Goal: Task Accomplishment & Management: Complete application form

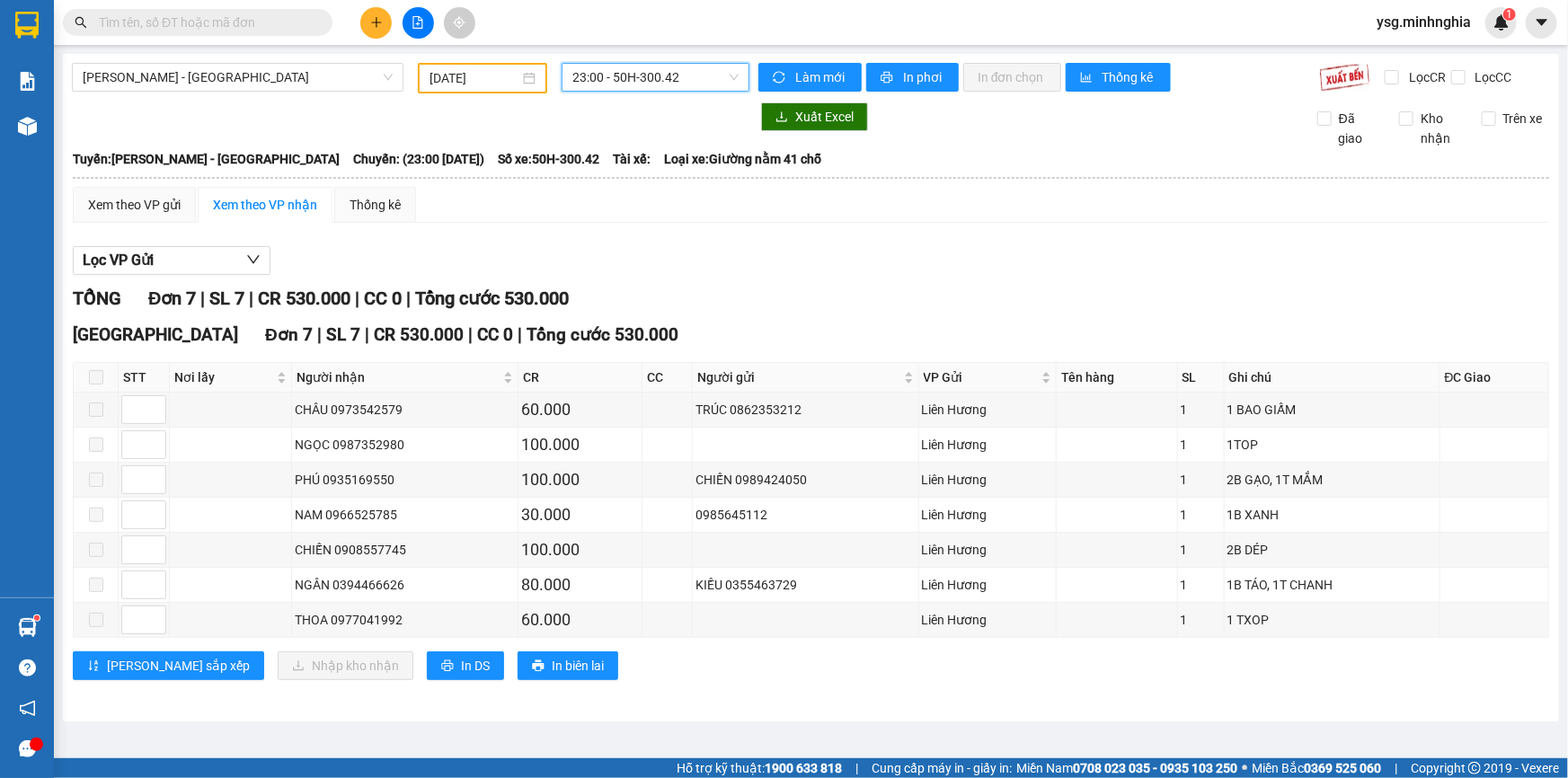
drag, startPoint x: 0, startPoint y: 0, endPoint x: 371, endPoint y: 24, distance: 371.8
click at [371, 24] on icon "plus" at bounding box center [376, 22] width 12 height 12
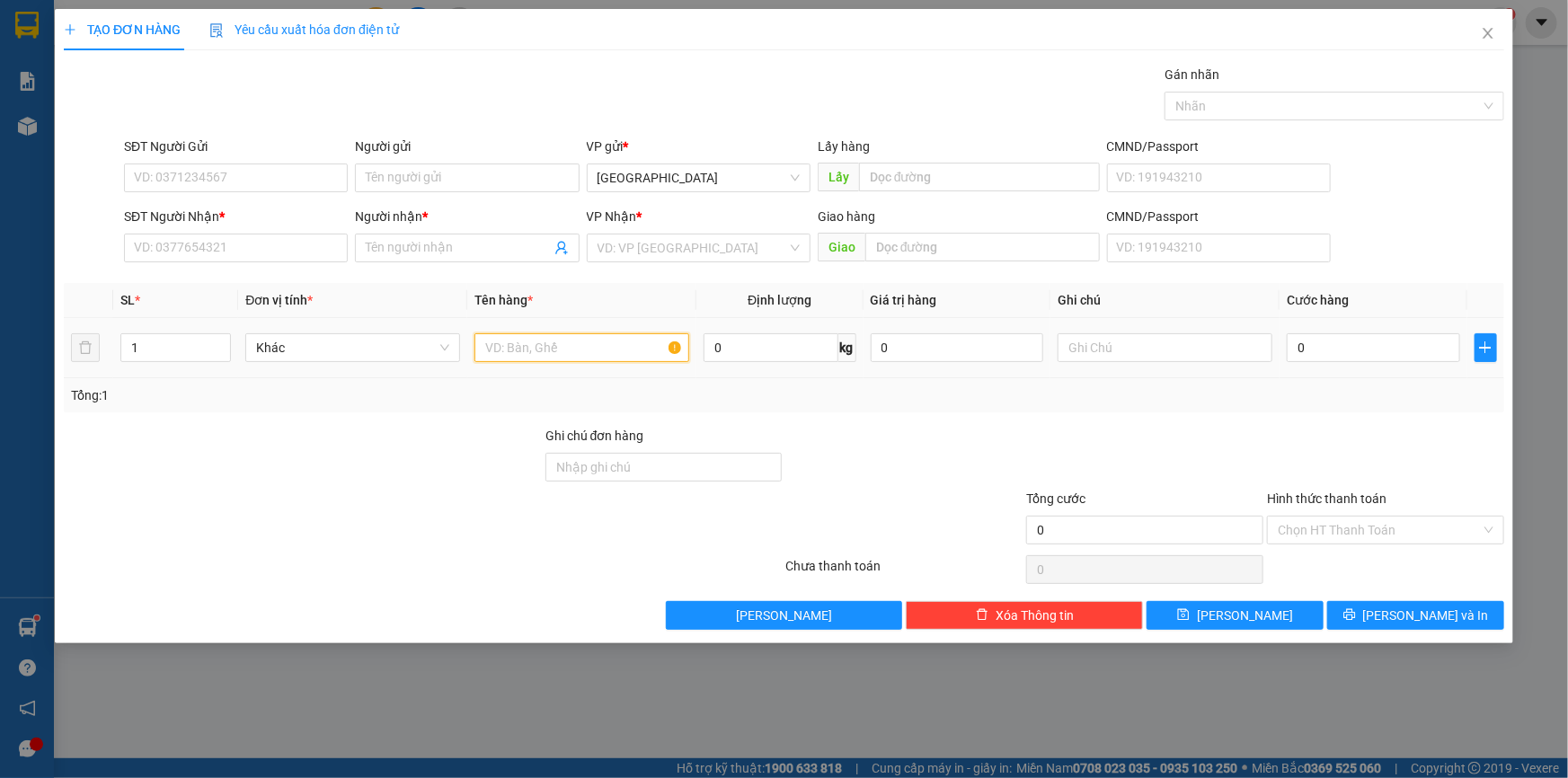
click at [515, 350] on input "text" at bounding box center [582, 348] width 215 height 29
click at [1155, 359] on input "text" at bounding box center [1165, 348] width 215 height 29
paste input "ỌC"
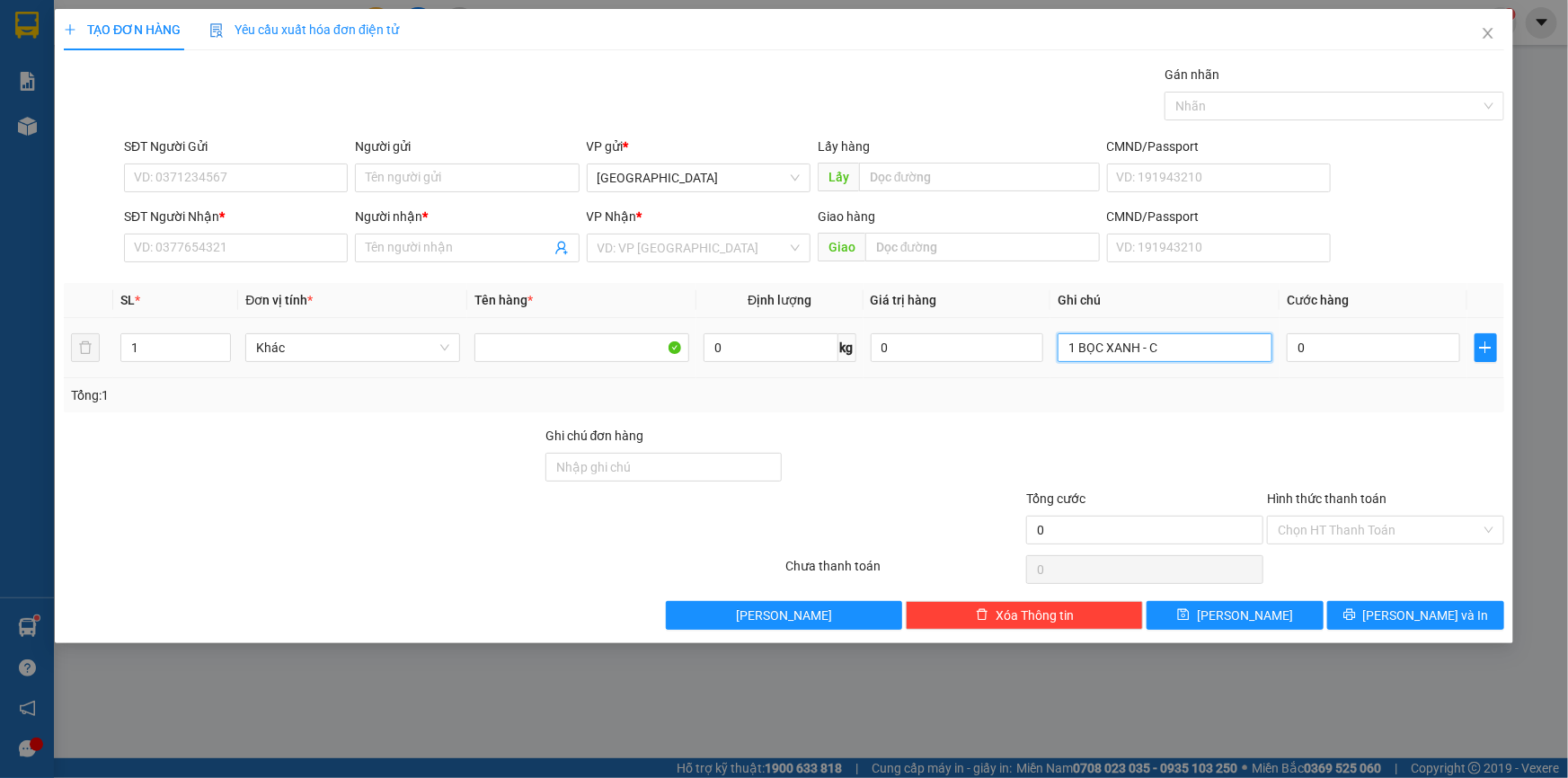
paste input "Ủ"
paste input "Ă"
type input "1 BỌC XANH - CỦ NĂNG"
click at [1362, 353] on input "0" at bounding box center [1374, 348] width 174 height 29
type input "3"
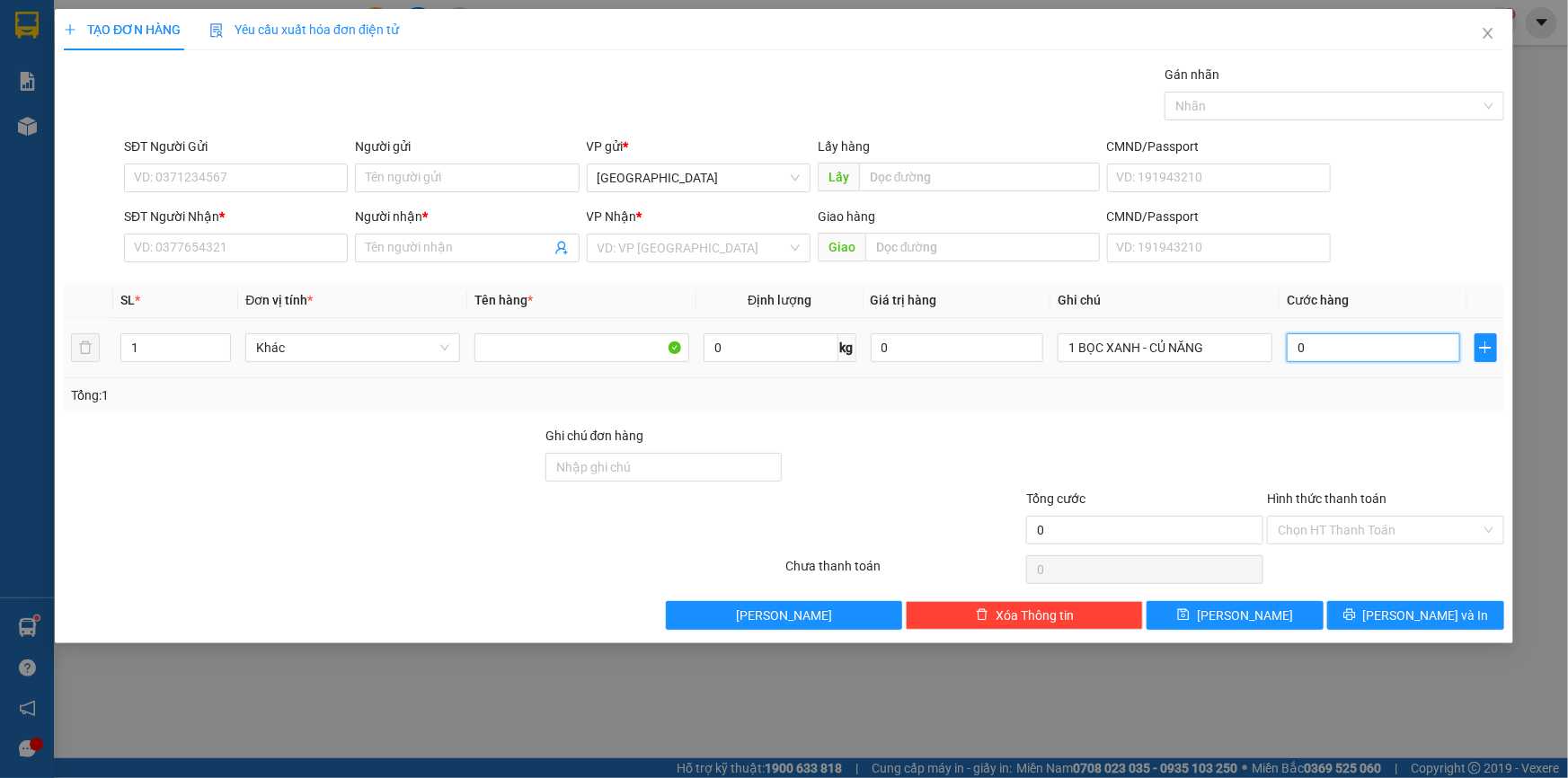
type input "3"
type input "30"
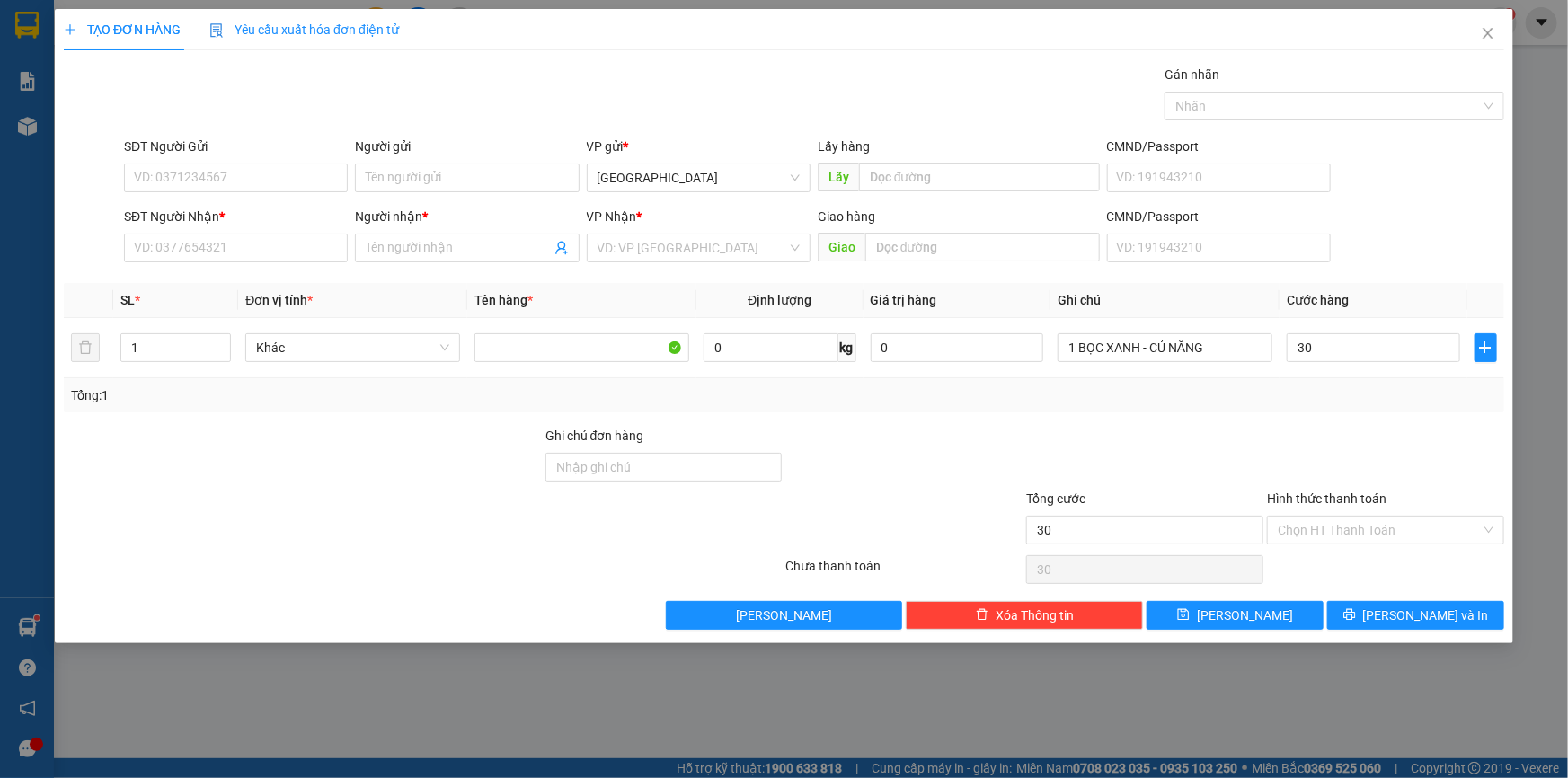
type input "30.000"
click at [1368, 419] on div "Transit Pickup Surcharge Ids Transit Deliver Surcharge Ids Transit Deliver Surc…" at bounding box center [784, 348] width 1441 height 566
click at [239, 239] on input "SĐT Người Nhận *" at bounding box center [236, 248] width 224 height 29
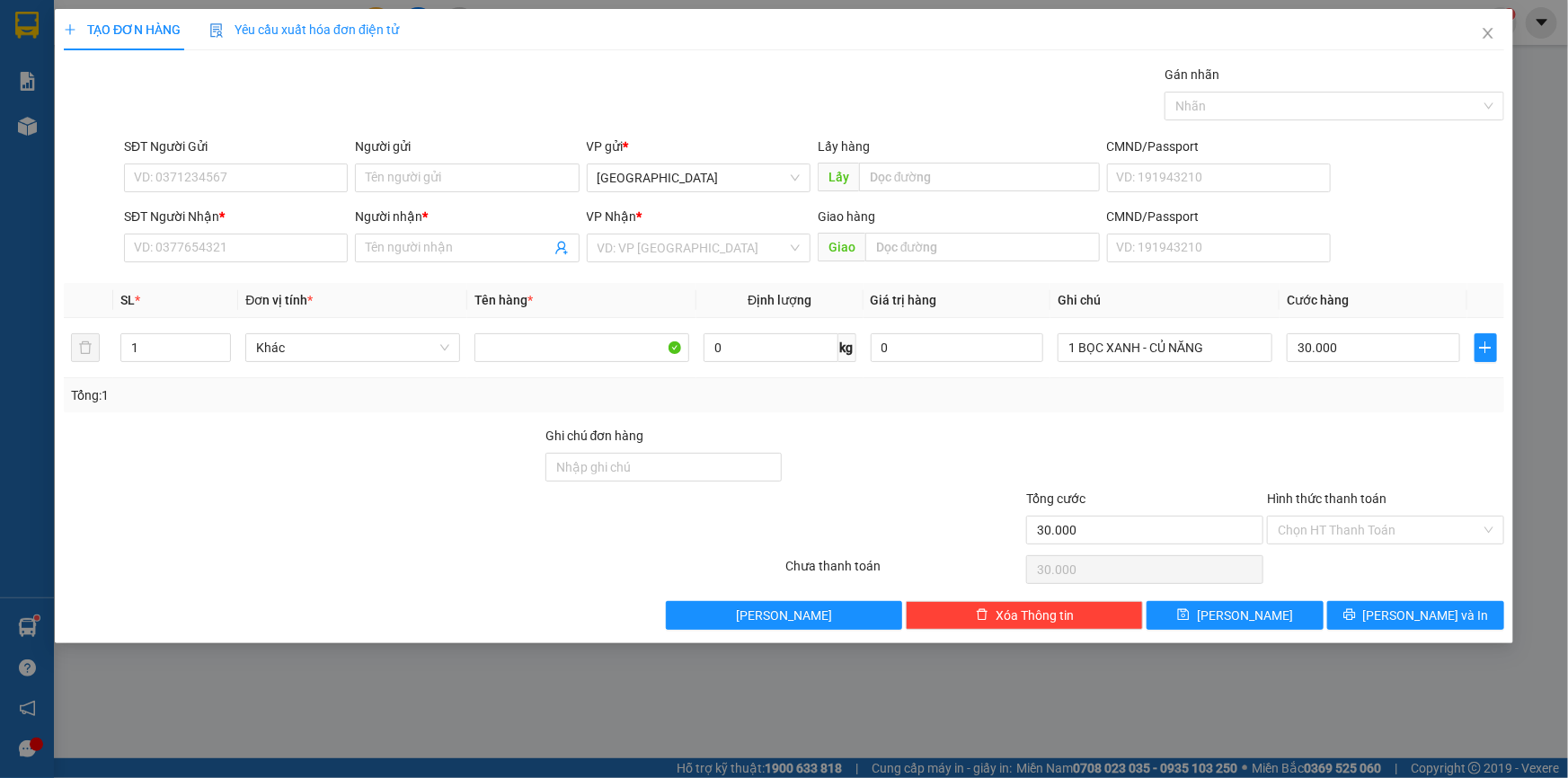
click at [259, 52] on div "TẠO ĐƠN HÀNG Yêu cầu xuất hóa đơn điện tử Transit Pickup Surcharge Ids Transit …" at bounding box center [784, 319] width 1441 height 621
click at [1269, 439] on div at bounding box center [1386, 457] width 241 height 63
click at [260, 253] on input "SĐT Người Nhận *" at bounding box center [236, 248] width 224 height 29
type input "0395550476"
click at [260, 280] on div "0395550476 - NHƯ [GEOGRAPHIC_DATA]" at bounding box center [252, 284] width 234 height 20
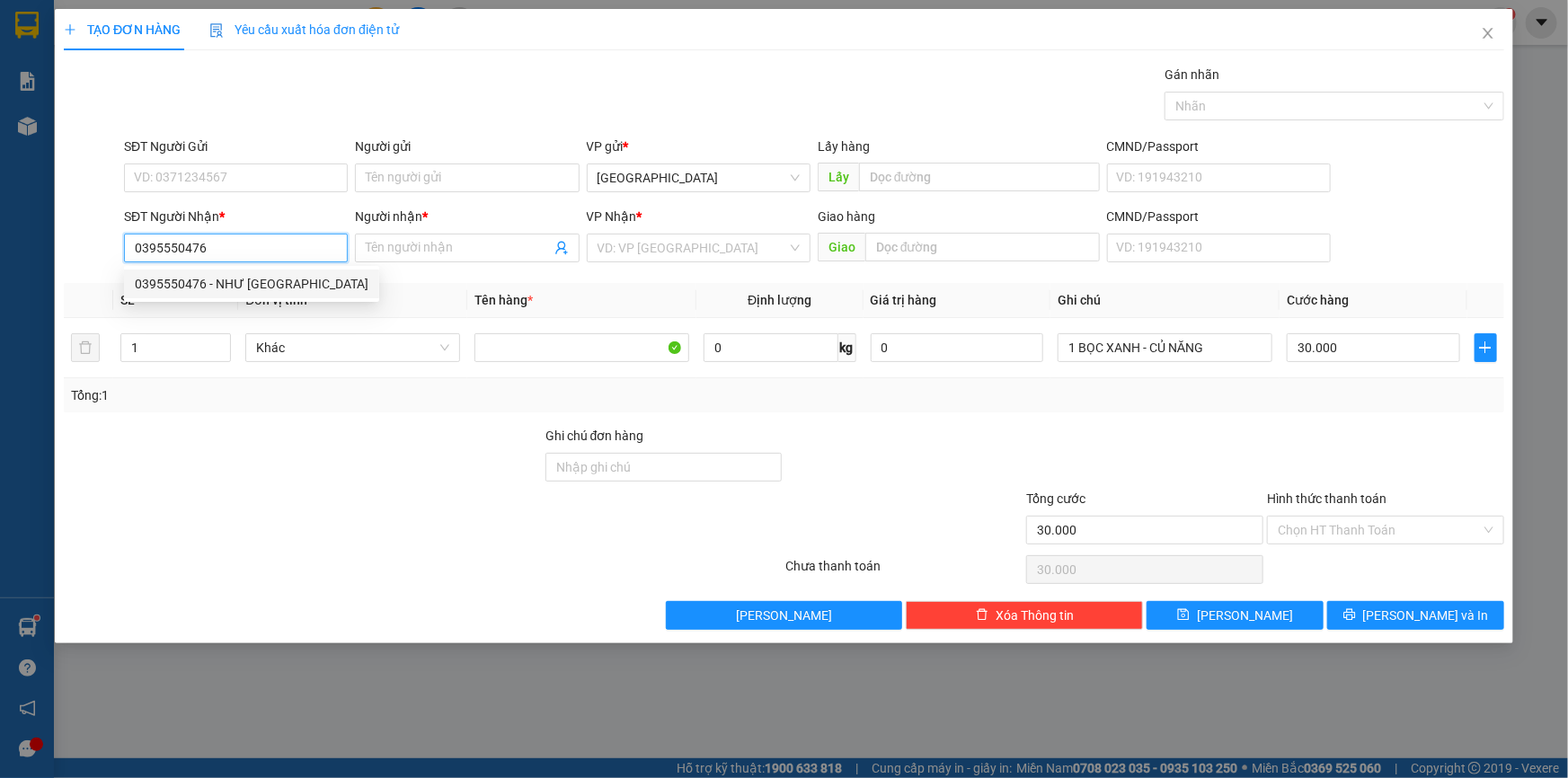
type input "NHƯ Ý"
type input "0395550476"
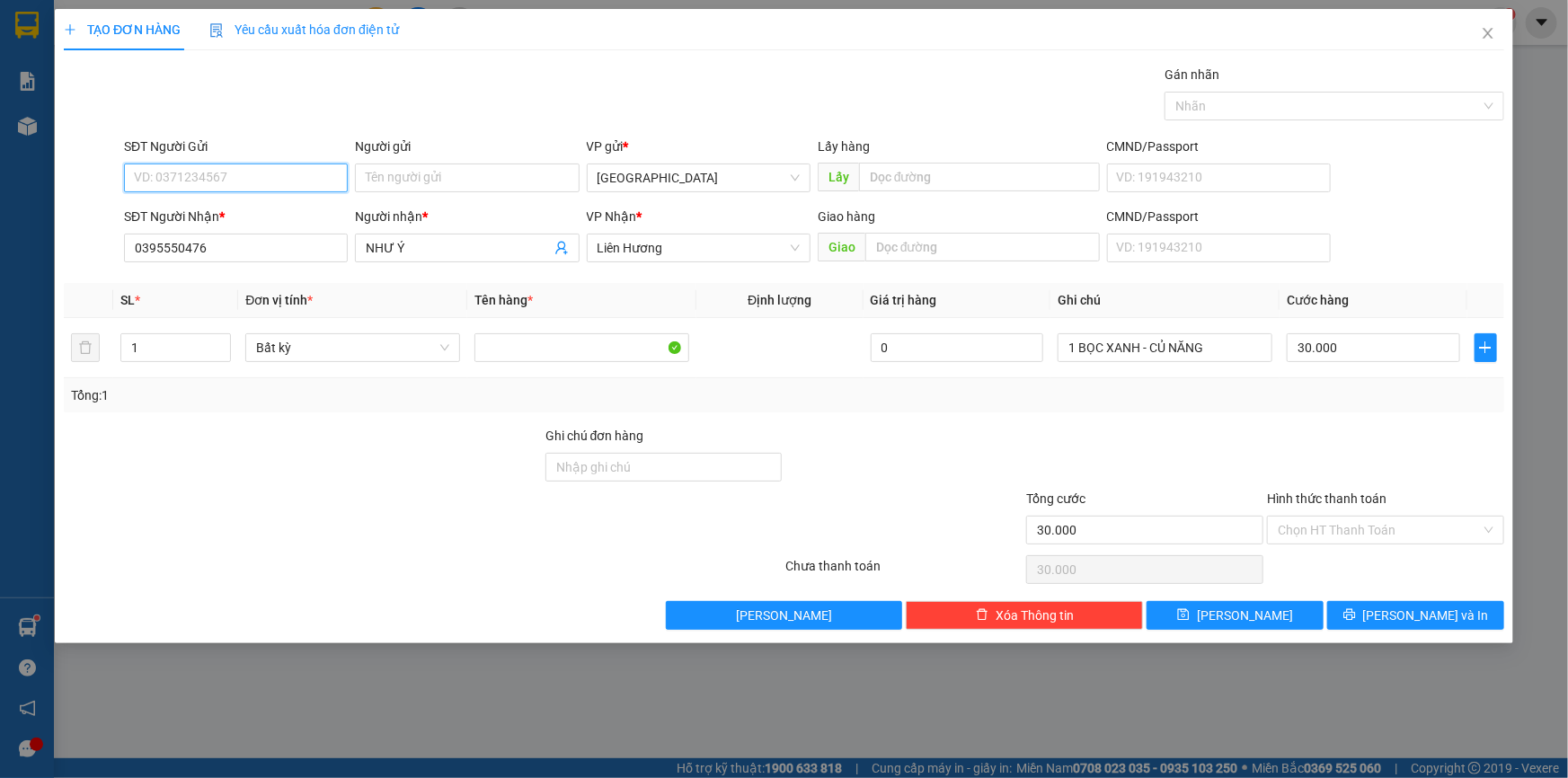
click at [261, 179] on input "SĐT Người Gửi" at bounding box center [236, 178] width 224 height 29
click at [253, 206] on div "0399324101 - THÁI" at bounding box center [236, 213] width 202 height 20
type input "0399324101"
type input "THÁI"
click at [1369, 609] on button "[PERSON_NAME] và In" at bounding box center [1416, 615] width 177 height 29
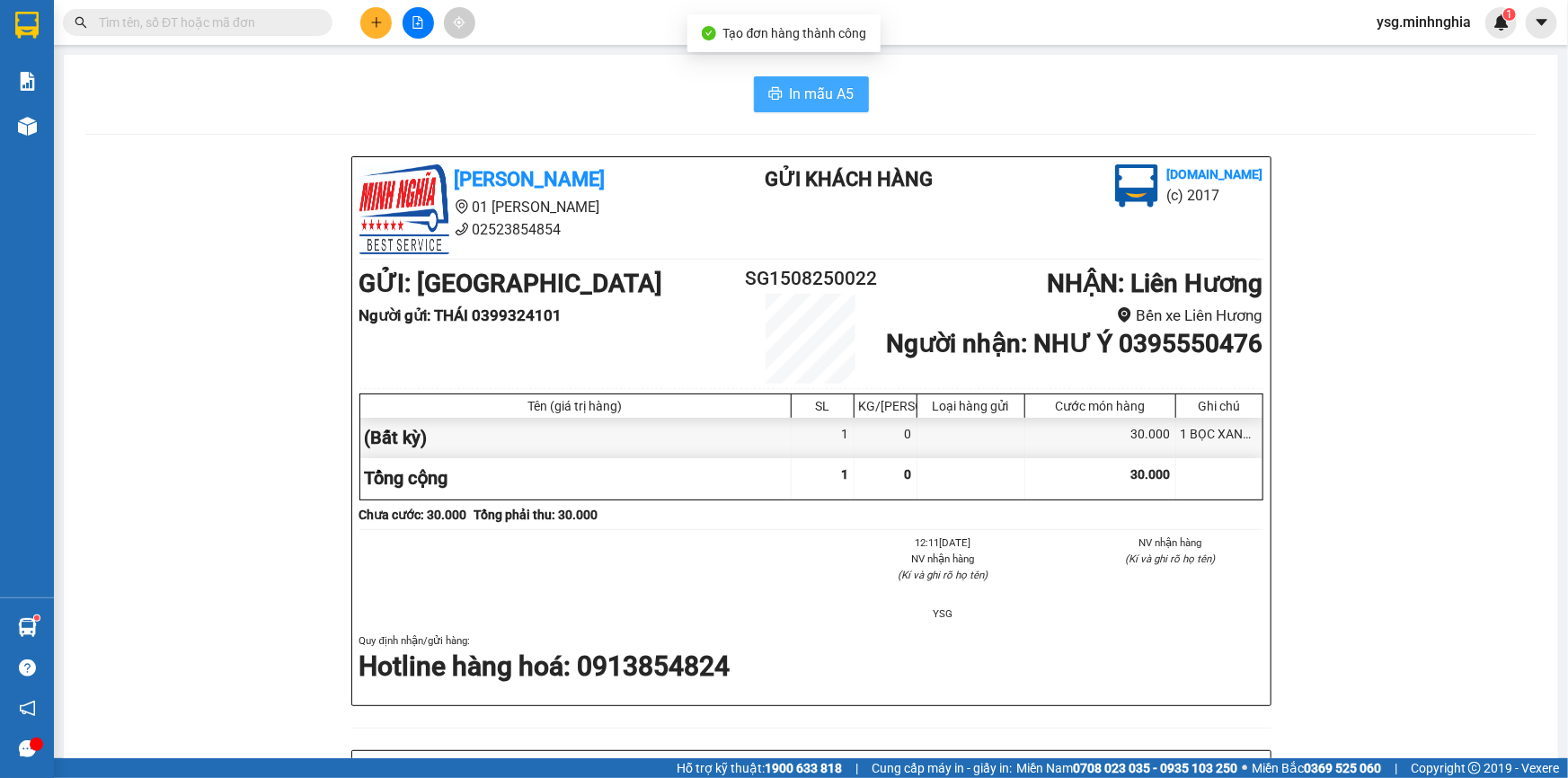
click at [780, 94] on button "In mẫu A5" at bounding box center [812, 94] width 115 height 36
